Goal: Task Accomplishment & Management: Use online tool/utility

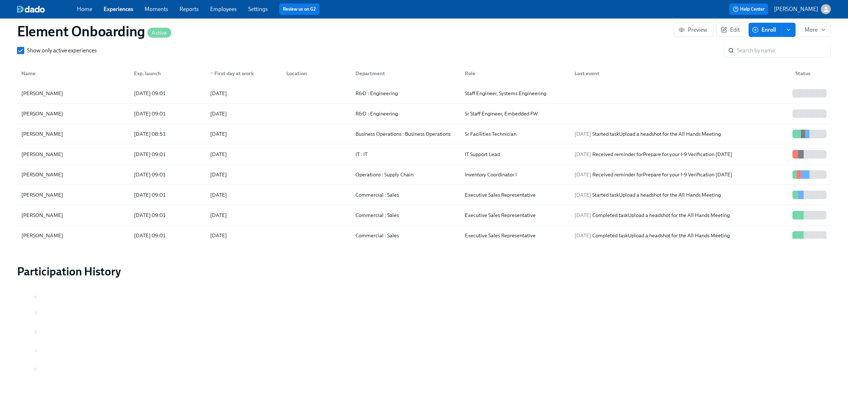
scroll to position [0, 10654]
click at [124, 10] on link "Experiences" at bounding box center [119, 9] width 30 height 7
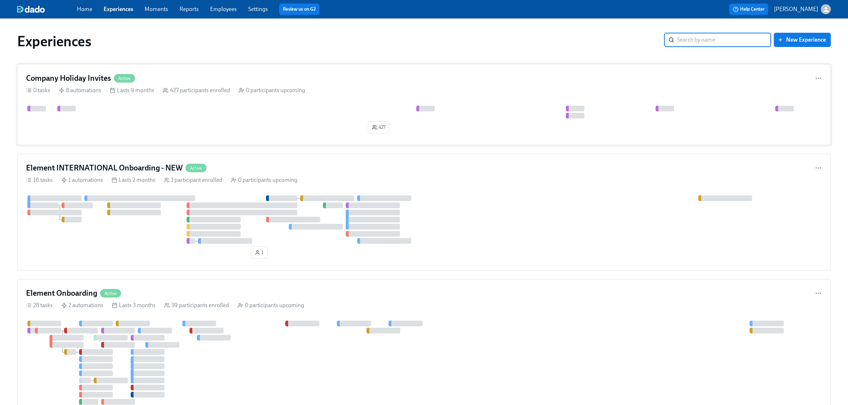
click at [218, 123] on div "427" at bounding box center [424, 121] width 796 height 31
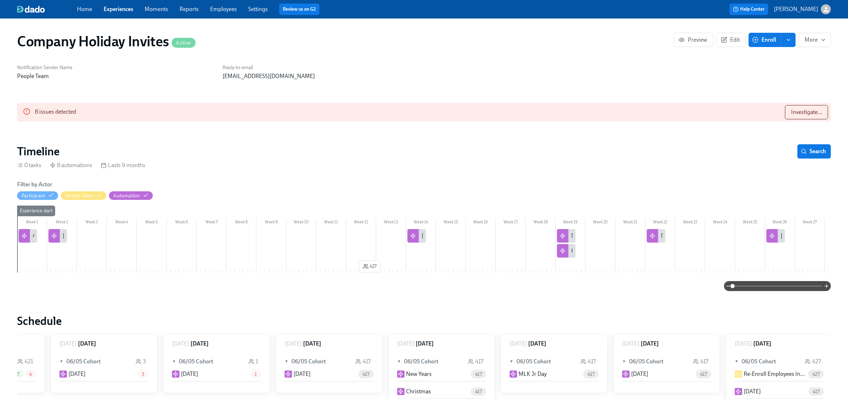
scroll to position [0, 193]
click at [785, 111] on button "Investigate..." at bounding box center [806, 112] width 43 height 14
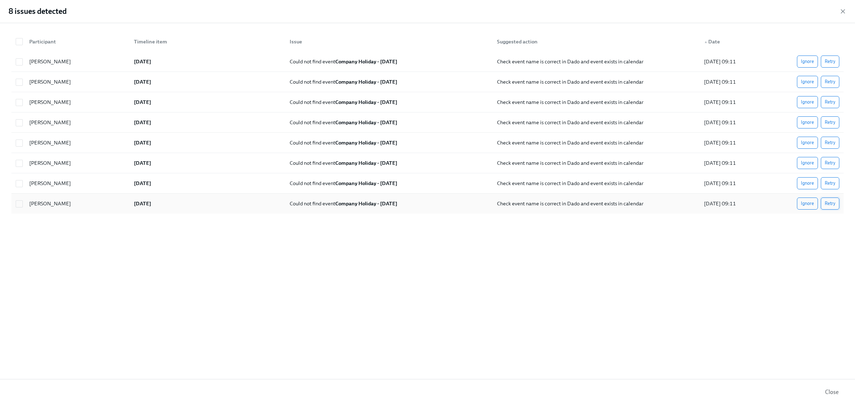
click at [821, 203] on button "Retry" at bounding box center [830, 204] width 19 height 12
click at [830, 184] on span "Retry" at bounding box center [830, 183] width 11 height 7
click at [828, 157] on div "Ignore Retry" at bounding box center [813, 163] width 57 height 14
click at [20, 162] on input "checkbox" at bounding box center [19, 163] width 6 height 6
checkbox input "false"
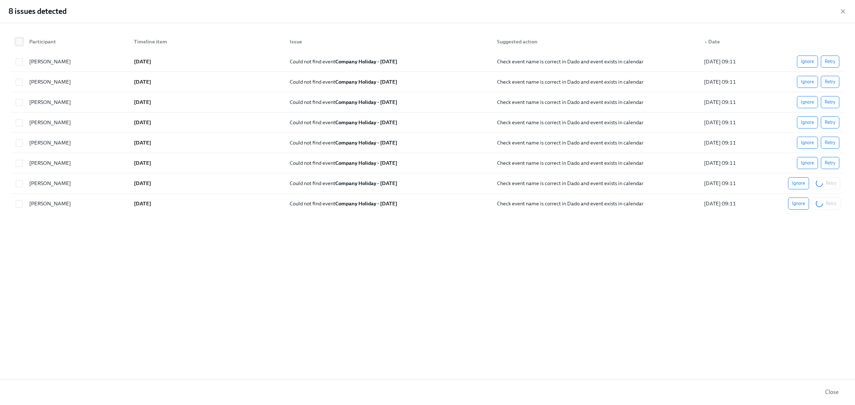
click at [21, 41] on input "checkbox" at bounding box center [19, 41] width 6 height 6
checkbox input "true"
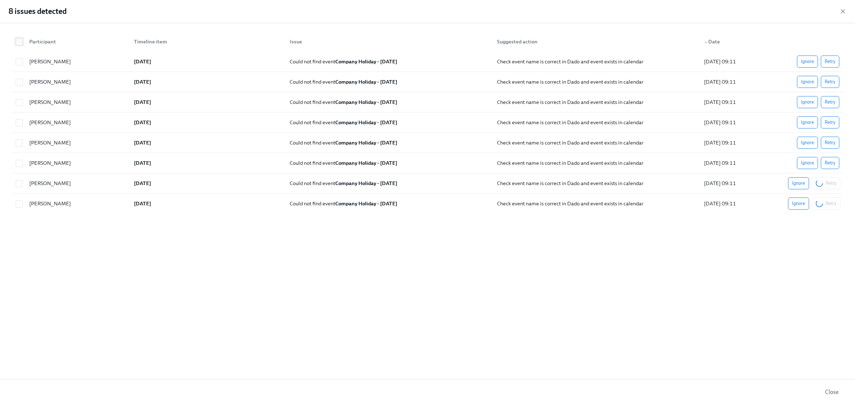
checkbox input "true"
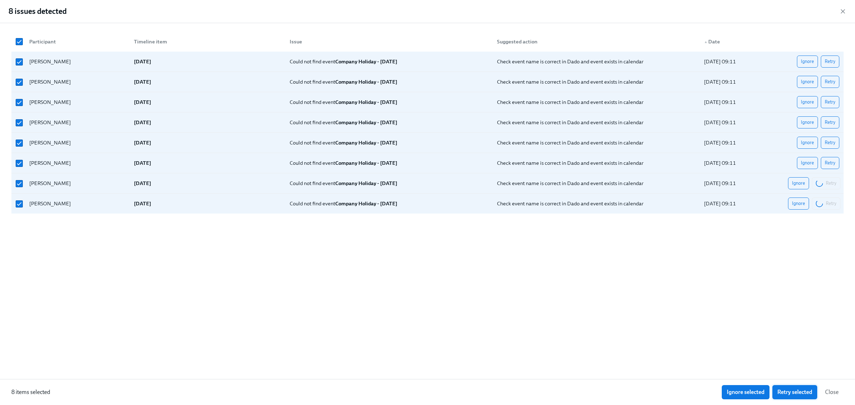
click at [810, 394] on span "Retry selected" at bounding box center [794, 392] width 35 height 7
click at [842, 11] on icon "button" at bounding box center [843, 12] width 4 height 4
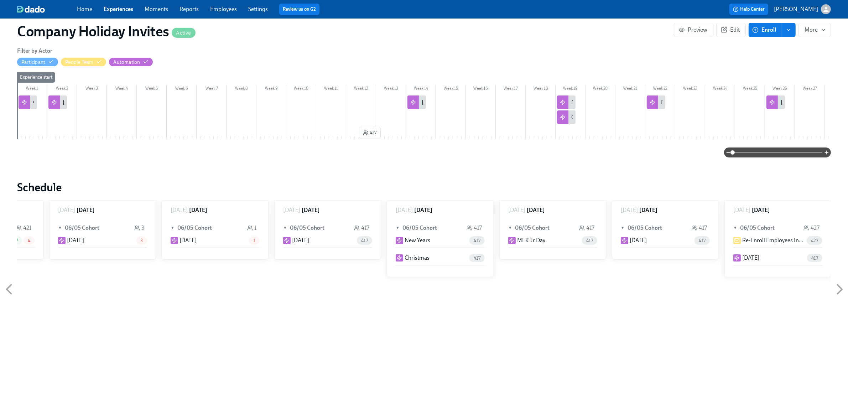
scroll to position [0, 0]
